Goal: Find specific page/section: Find specific page/section

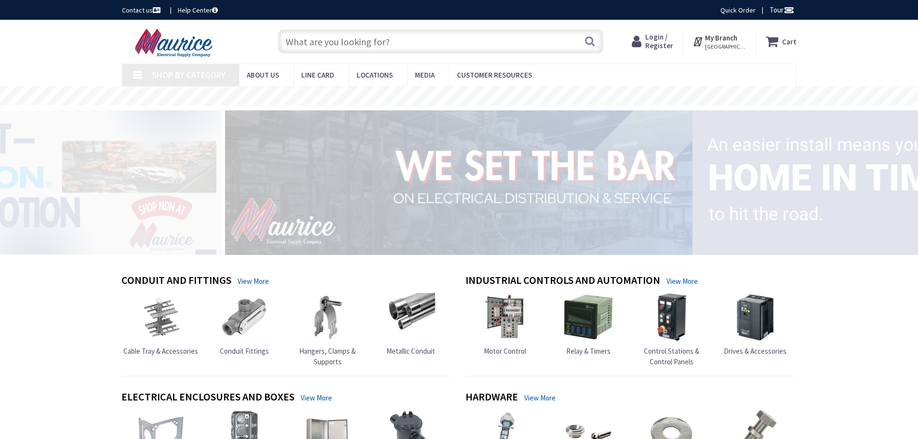
type input "Kenson Ln, Cypress, [GEOGRAPHIC_DATA], [GEOGRAPHIC_DATA]"
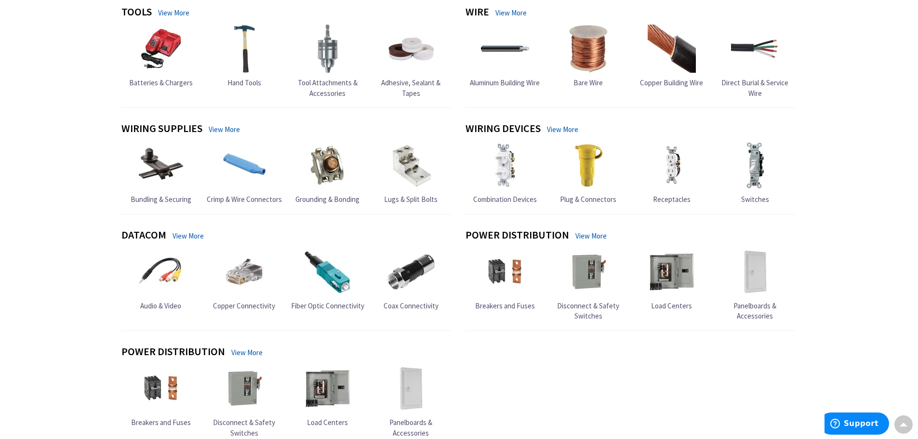
scroll to position [673, 0]
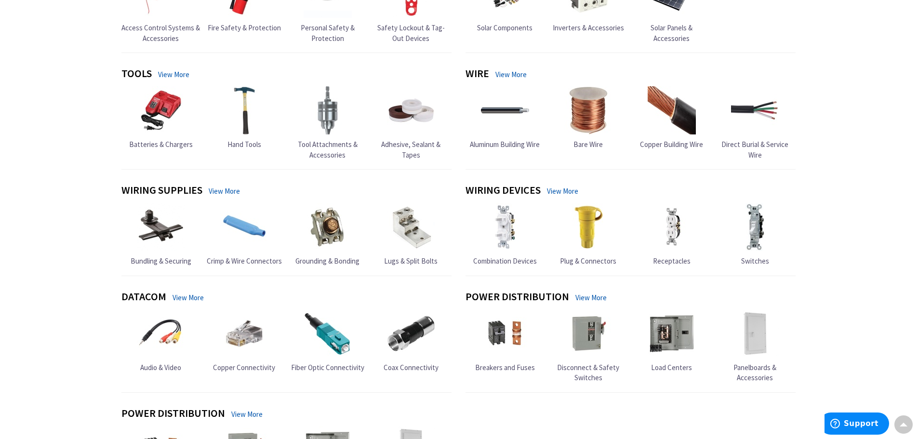
click at [855, 179] on div "Skip to Content Toggle Nav Search Cart My Cart Close" at bounding box center [459, 59] width 918 height 1425
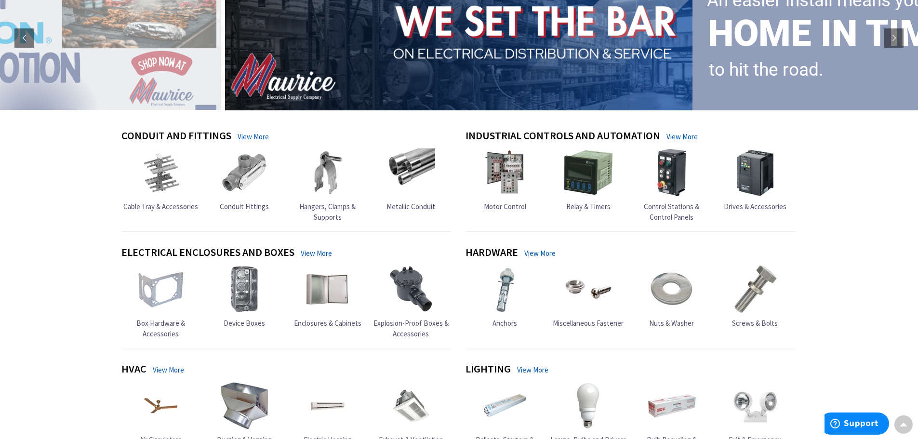
scroll to position [0, 0]
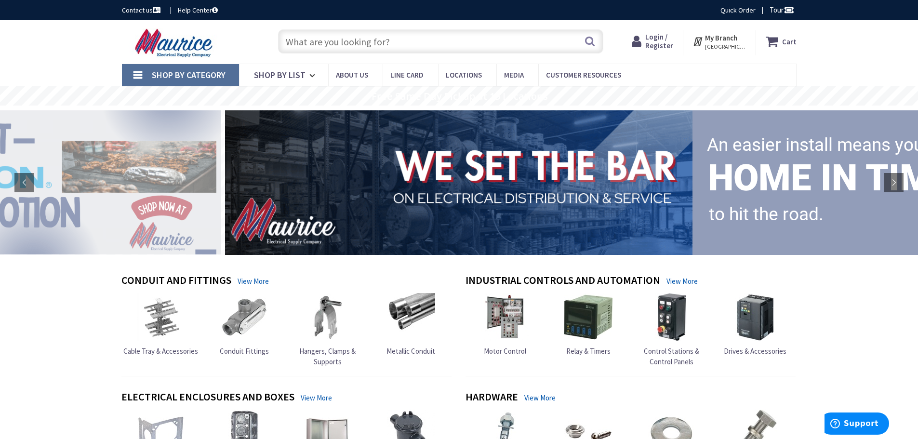
click at [462, 43] on input "text" at bounding box center [440, 41] width 325 height 24
click at [459, 93] on span "Locations" at bounding box center [457, 95] width 28 height 10
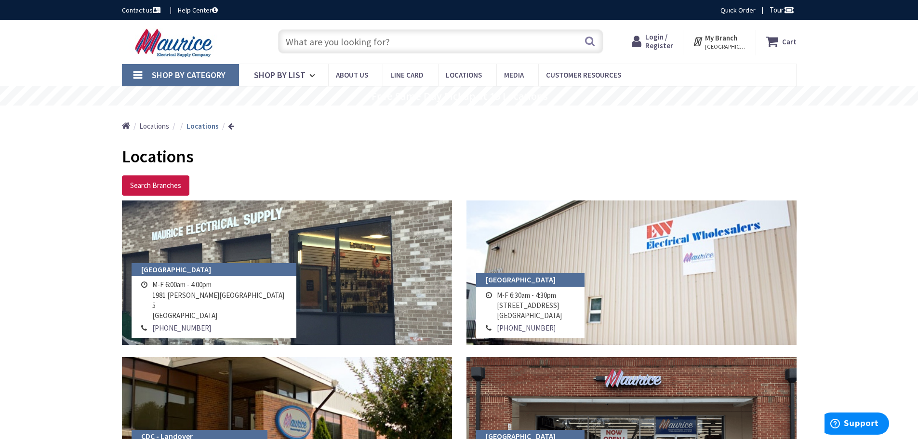
click at [185, 49] on img at bounding box center [175, 43] width 106 height 30
